Goal: Check status: Check status

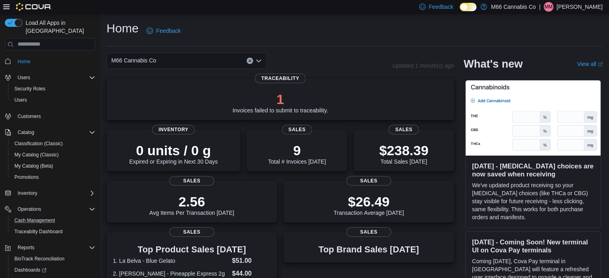
scroll to position [35, 0]
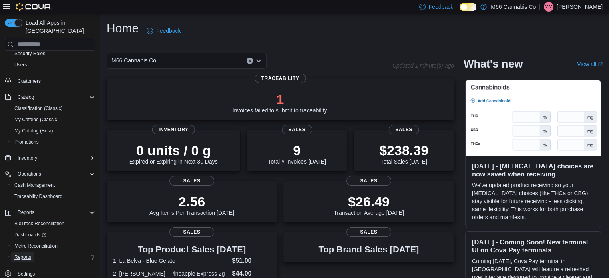
click at [27, 254] on span "Reports" at bounding box center [22, 257] width 17 height 6
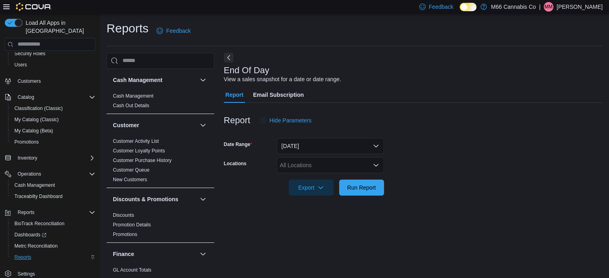
scroll to position [5, 0]
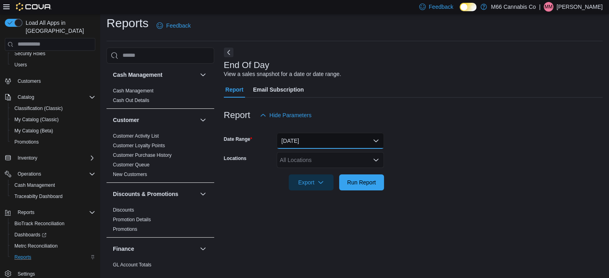
click at [298, 138] on button "Today" at bounding box center [330, 141] width 107 height 16
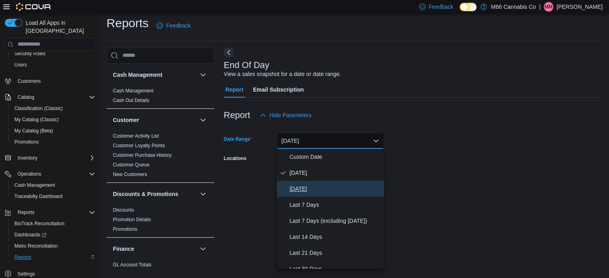
click at [295, 189] on span "Yesterday" at bounding box center [334, 189] width 91 height 10
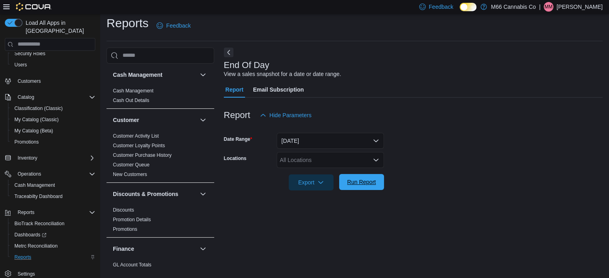
click at [359, 178] on span "Run Report" at bounding box center [361, 182] width 35 height 16
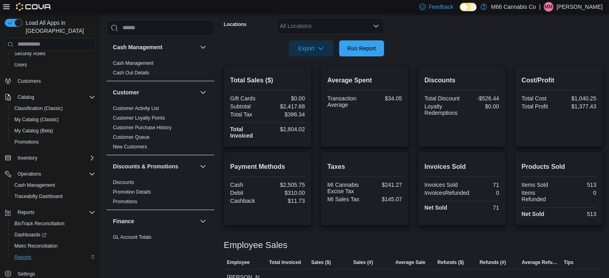
scroll to position [16, 0]
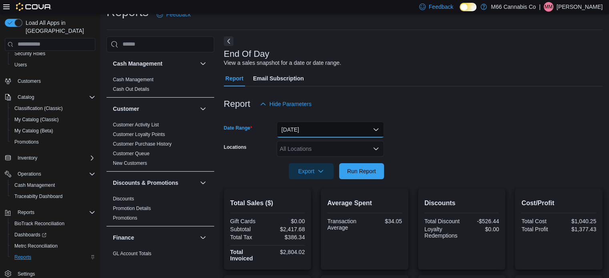
click at [322, 127] on button "Yesterday" at bounding box center [330, 130] width 107 height 16
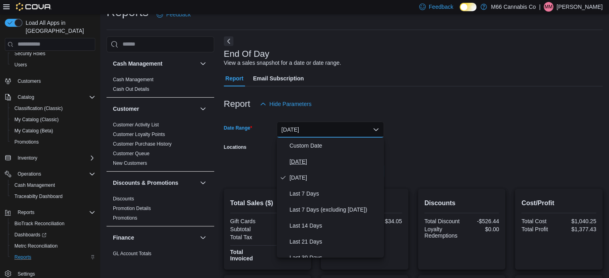
scroll to position [0, 0]
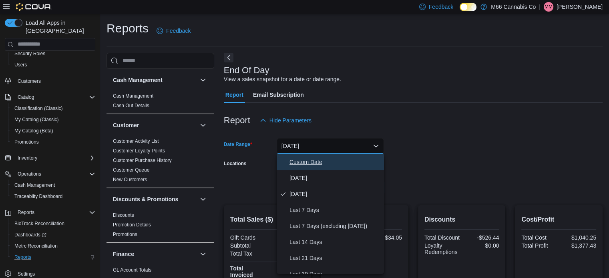
click at [320, 163] on span "Custom Date" at bounding box center [334, 162] width 91 height 10
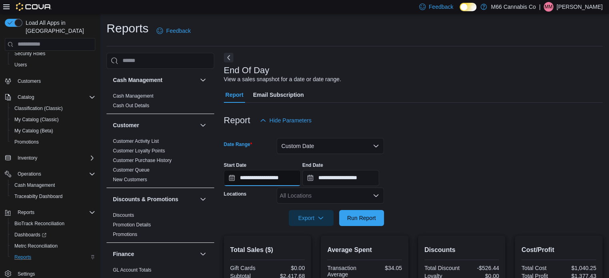
click at [269, 176] on input "**********" at bounding box center [262, 178] width 77 height 16
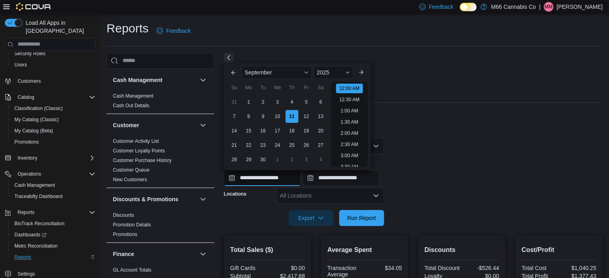
scroll to position [25, 0]
click at [251, 103] on div "1" at bounding box center [248, 102] width 14 height 14
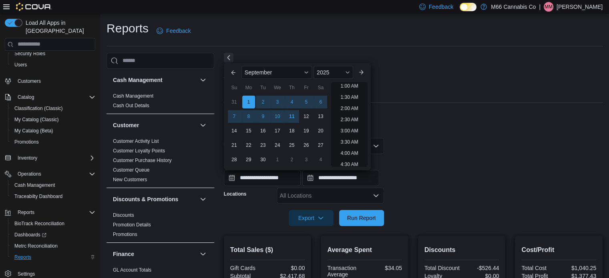
scroll to position [2, 0]
click at [350, 73] on span "Button. Open the year selector. 2025 is currently selected." at bounding box center [347, 72] width 5 height 5
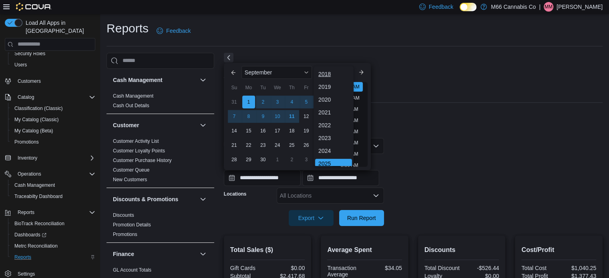
scroll to position [2, 0]
click at [343, 148] on div "2024" at bounding box center [333, 149] width 37 height 10
type input "**********"
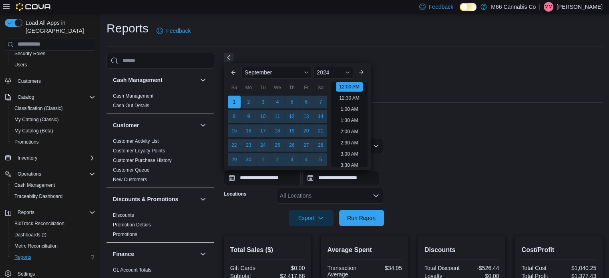
click at [407, 129] on div at bounding box center [413, 134] width 379 height 10
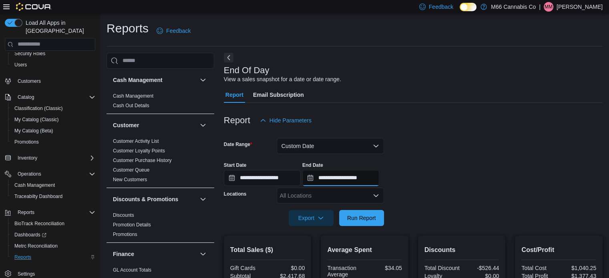
click at [348, 178] on input "**********" at bounding box center [340, 178] width 77 height 16
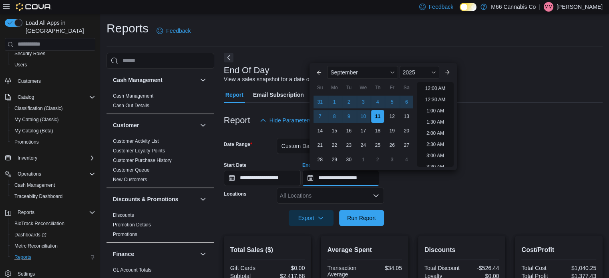
scroll to position [455, 0]
click at [363, 118] on div "10" at bounding box center [363, 116] width 14 height 14
click at [421, 69] on div "2025" at bounding box center [420, 72] width 40 height 13
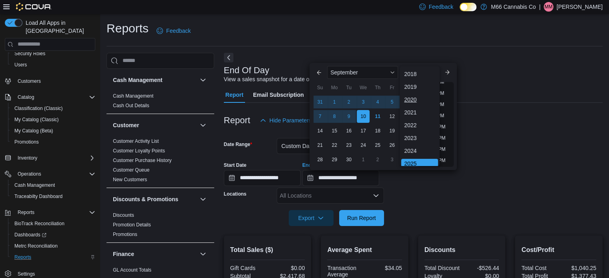
scroll to position [2, 0]
click at [418, 148] on div "2024" at bounding box center [419, 149] width 37 height 10
type input "**********"
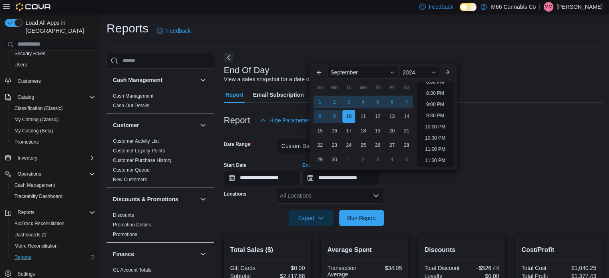
click at [434, 195] on form "**********" at bounding box center [413, 178] width 379 height 98
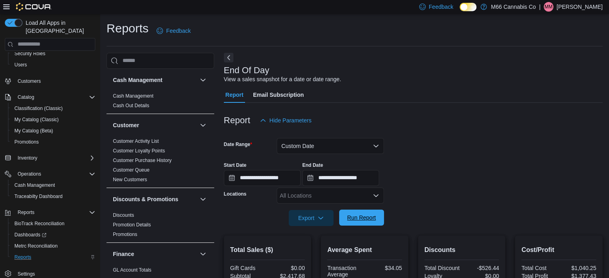
click at [369, 216] on span "Run Report" at bounding box center [361, 218] width 29 height 8
click at [332, 147] on button "Custom Date" at bounding box center [330, 146] width 107 height 16
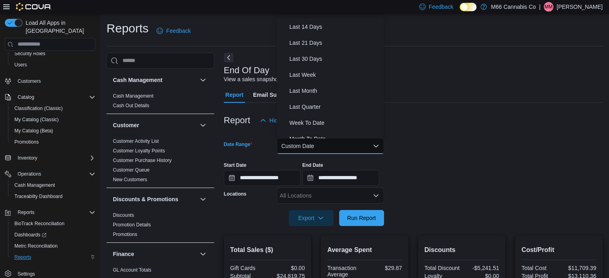
scroll to position [120, 0]
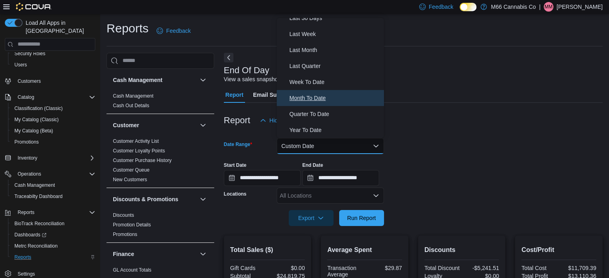
click at [307, 93] on span "Month To Date" at bounding box center [334, 98] width 91 height 10
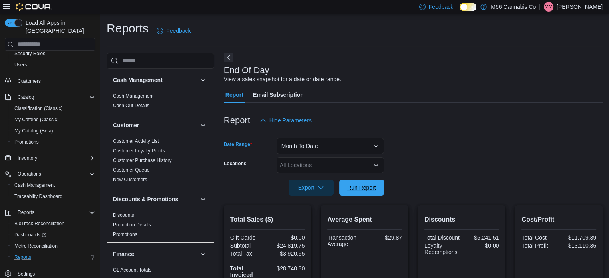
click at [356, 183] on span "Run Report" at bounding box center [361, 188] width 35 height 16
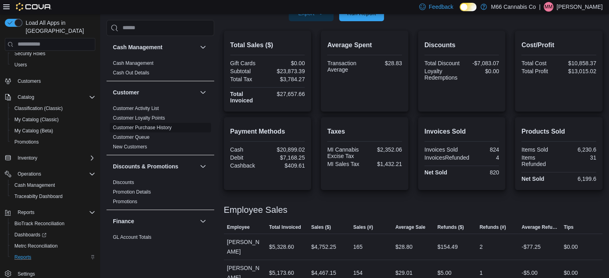
scroll to position [91, 0]
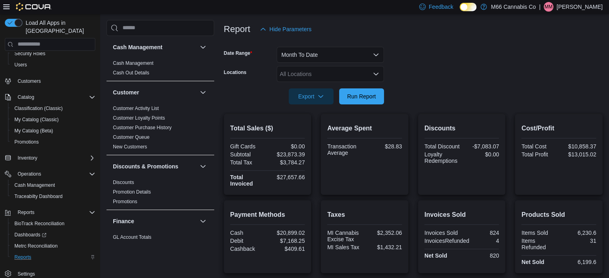
drag, startPoint x: 140, startPoint y: 70, endPoint x: 249, endPoint y: 89, distance: 111.2
click at [140, 70] on link "Cash Out Details" at bounding box center [131, 73] width 36 height 6
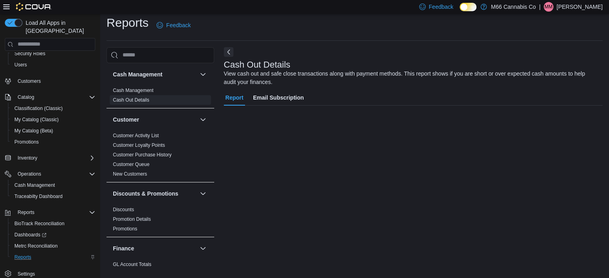
scroll to position [5, 0]
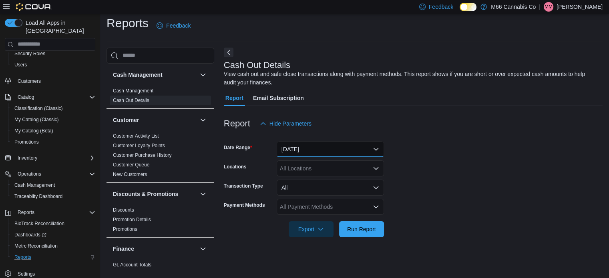
click at [310, 155] on button "Today" at bounding box center [330, 149] width 107 height 16
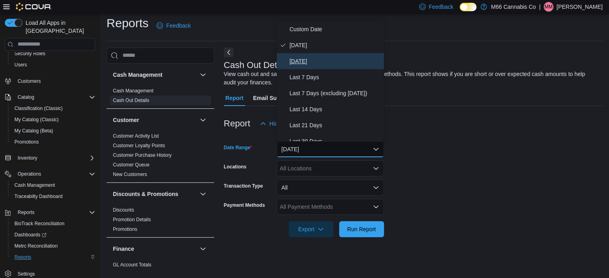
click at [309, 62] on span "Yesterday" at bounding box center [334, 61] width 91 height 10
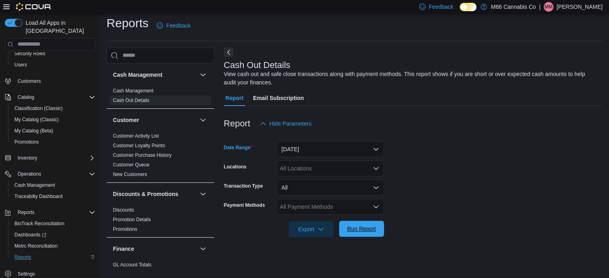
click at [350, 227] on span "Run Report" at bounding box center [361, 229] width 29 height 8
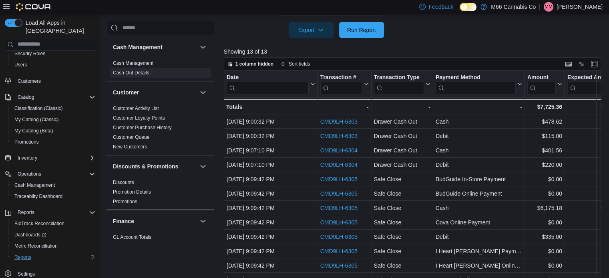
scroll to position [205, 0]
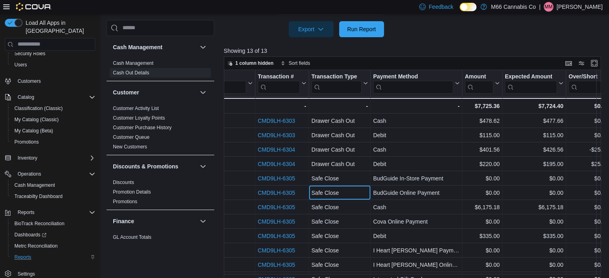
drag, startPoint x: 424, startPoint y: 199, endPoint x: 458, endPoint y: 199, distance: 33.6
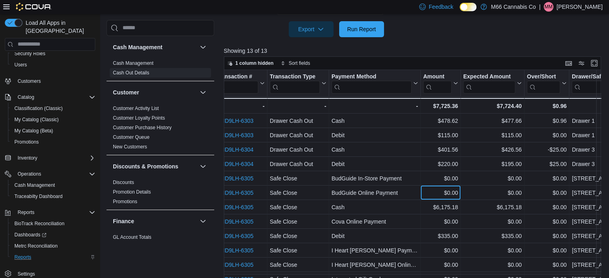
scroll to position [0, 110]
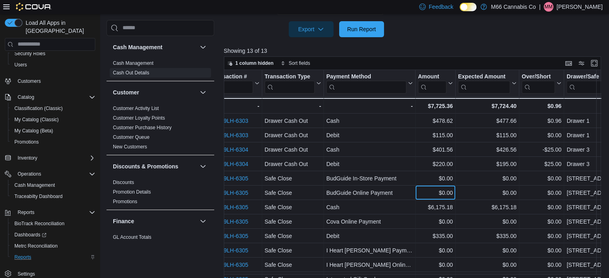
drag, startPoint x: 458, startPoint y: 199, endPoint x: 476, endPoint y: 198, distance: 18.0
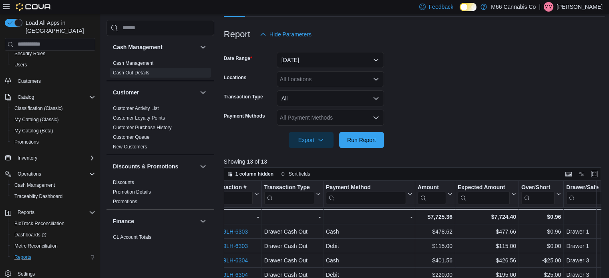
scroll to position [0, 0]
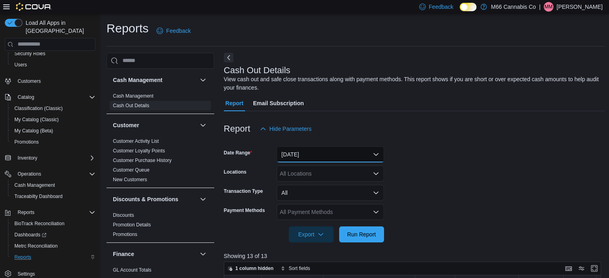
drag, startPoint x: 310, startPoint y: 161, endPoint x: 315, endPoint y: 164, distance: 5.8
click at [310, 161] on button "Yesterday" at bounding box center [330, 155] width 107 height 16
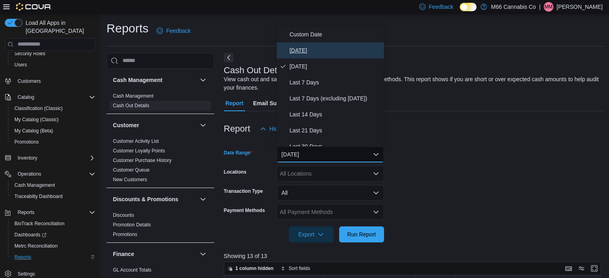
click at [307, 47] on span "Today" at bounding box center [334, 51] width 91 height 10
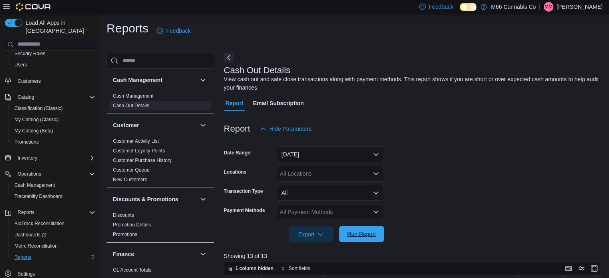
click at [365, 237] on span "Run Report" at bounding box center [361, 234] width 29 height 8
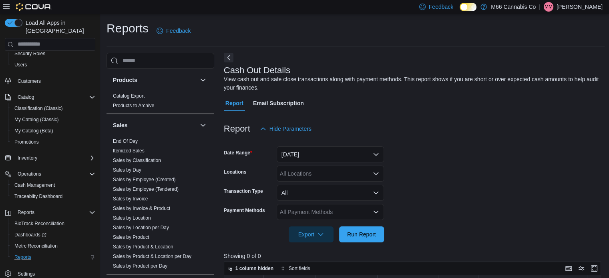
scroll to position [442, 0]
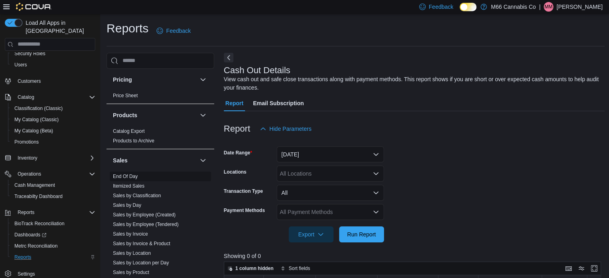
click at [127, 177] on link "End Of Day" at bounding box center [125, 177] width 25 height 6
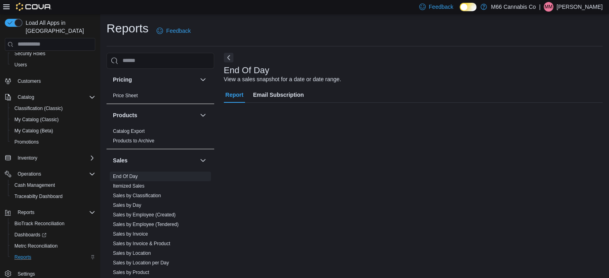
scroll to position [5, 0]
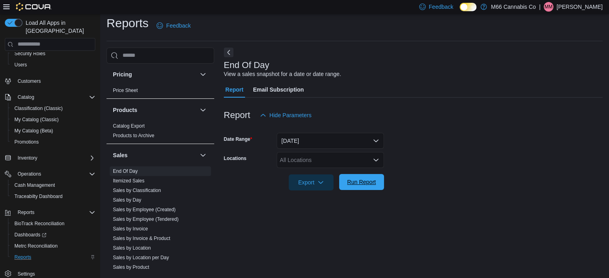
drag, startPoint x: 359, startPoint y: 181, endPoint x: 364, endPoint y: 181, distance: 5.3
click at [359, 181] on span "Run Report" at bounding box center [361, 182] width 29 height 8
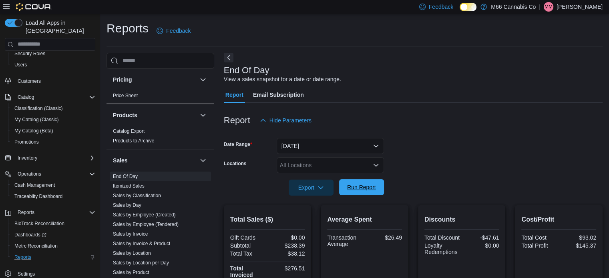
click at [375, 187] on span "Run Report" at bounding box center [361, 187] width 29 height 8
click at [364, 189] on span "Run Report" at bounding box center [361, 187] width 29 height 8
click at [356, 188] on span "Run Report" at bounding box center [361, 187] width 29 height 8
click at [372, 183] on span "Run Report" at bounding box center [361, 187] width 35 height 16
drag, startPoint x: 357, startPoint y: 192, endPoint x: 532, endPoint y: 155, distance: 178.4
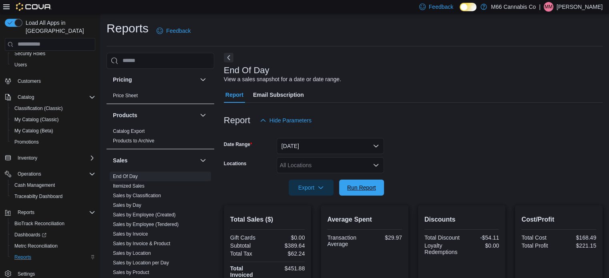
click at [357, 192] on span "Run Report" at bounding box center [361, 188] width 35 height 16
drag, startPoint x: 357, startPoint y: 185, endPoint x: 543, endPoint y: 182, distance: 186.2
click at [358, 185] on span "Run Report" at bounding box center [361, 188] width 29 height 8
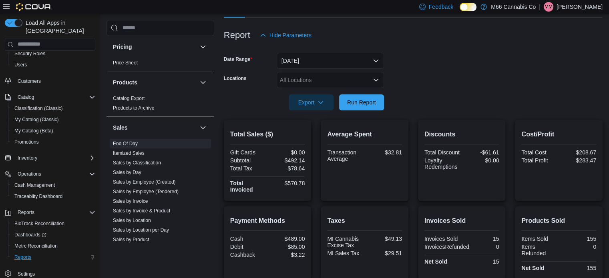
scroll to position [5, 0]
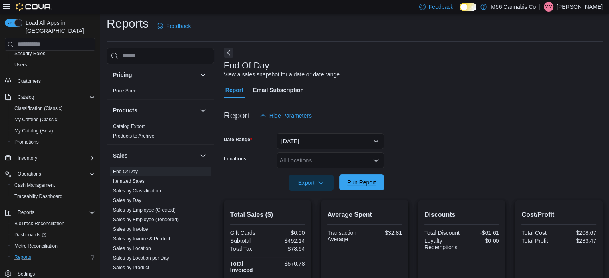
click at [360, 185] on span "Run Report" at bounding box center [361, 183] width 29 height 8
click at [368, 181] on span "Run Report" at bounding box center [361, 183] width 29 height 8
